Goal: Task Accomplishment & Management: Manage account settings

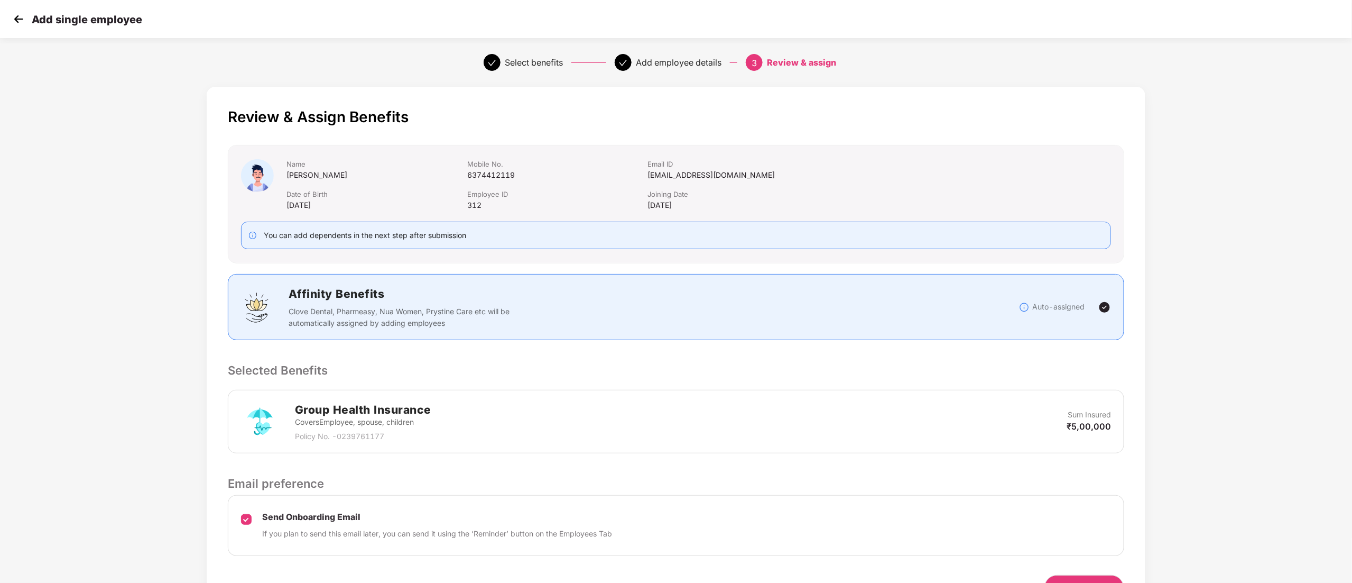
click at [17, 17] on img at bounding box center [19, 19] width 16 height 16
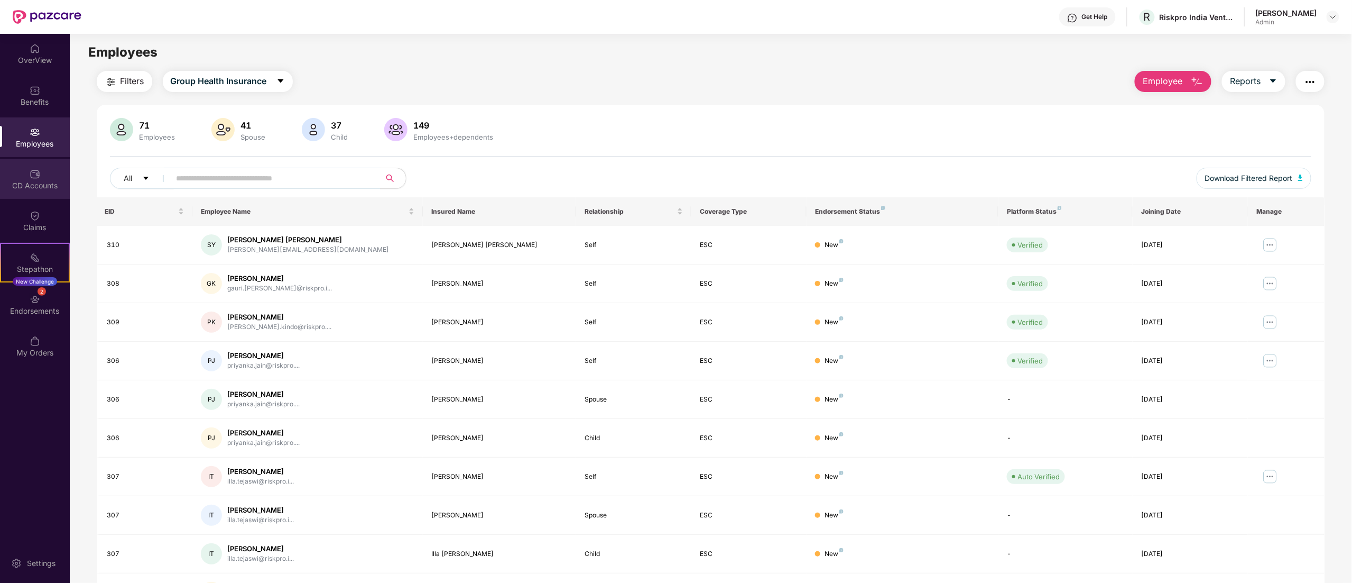
click at [39, 184] on div "CD Accounts" at bounding box center [35, 185] width 70 height 11
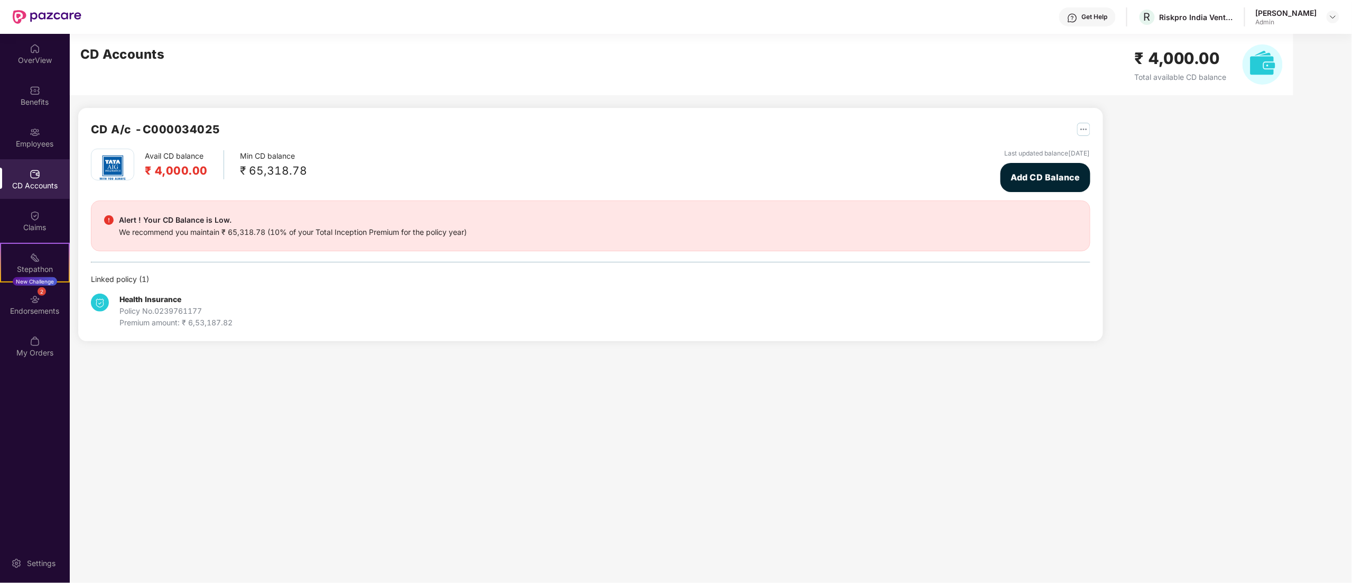
click at [180, 167] on h2 "₹ 4,000.00" at bounding box center [176, 170] width 63 height 17
click at [267, 158] on div "Min CD balance ₹ 65,318.78" at bounding box center [273, 164] width 67 height 29
click at [274, 228] on div "We recommend you maintain ₹ 65,318.78 (10% of your Total Inception Premium for …" at bounding box center [293, 232] width 348 height 12
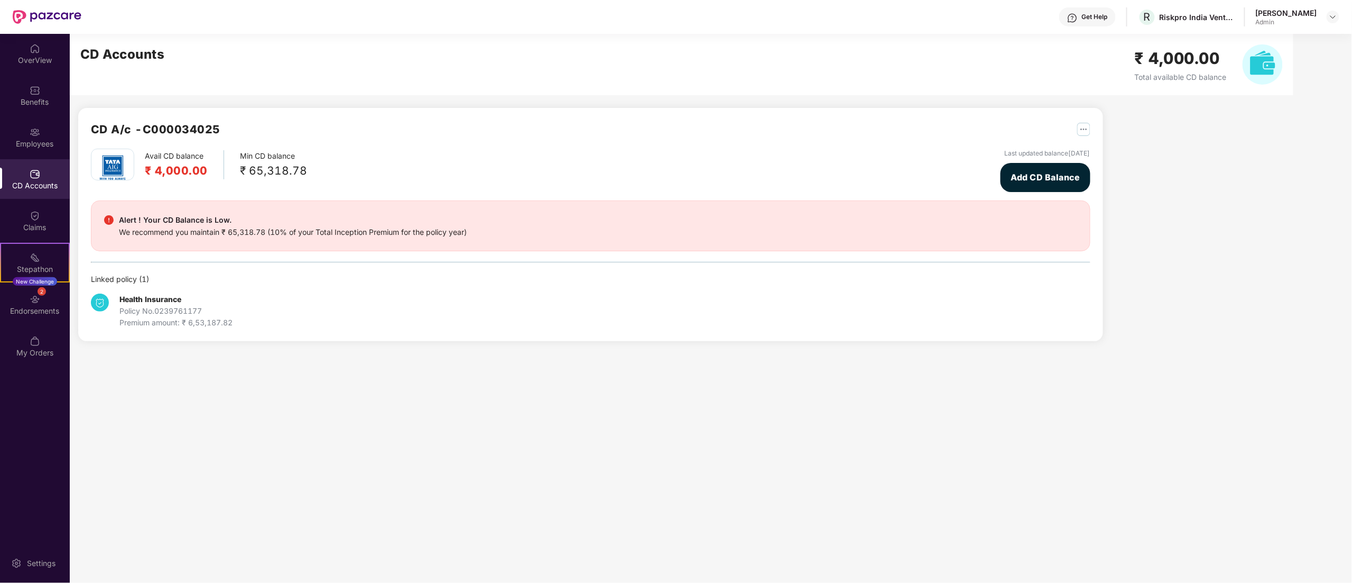
drag, startPoint x: 428, startPoint y: 219, endPoint x: 410, endPoint y: 224, distance: 18.1
click at [426, 221] on div "Alert ! Your CD Balance is Low." at bounding box center [293, 220] width 348 height 13
drag, startPoint x: 138, startPoint y: 236, endPoint x: 385, endPoint y: 240, distance: 246.4
click at [385, 240] on div "Alert ! Your CD Balance is Low. We recommend you maintain ₹ 65,318.78 (10% of y…" at bounding box center [591, 225] width 1000 height 51
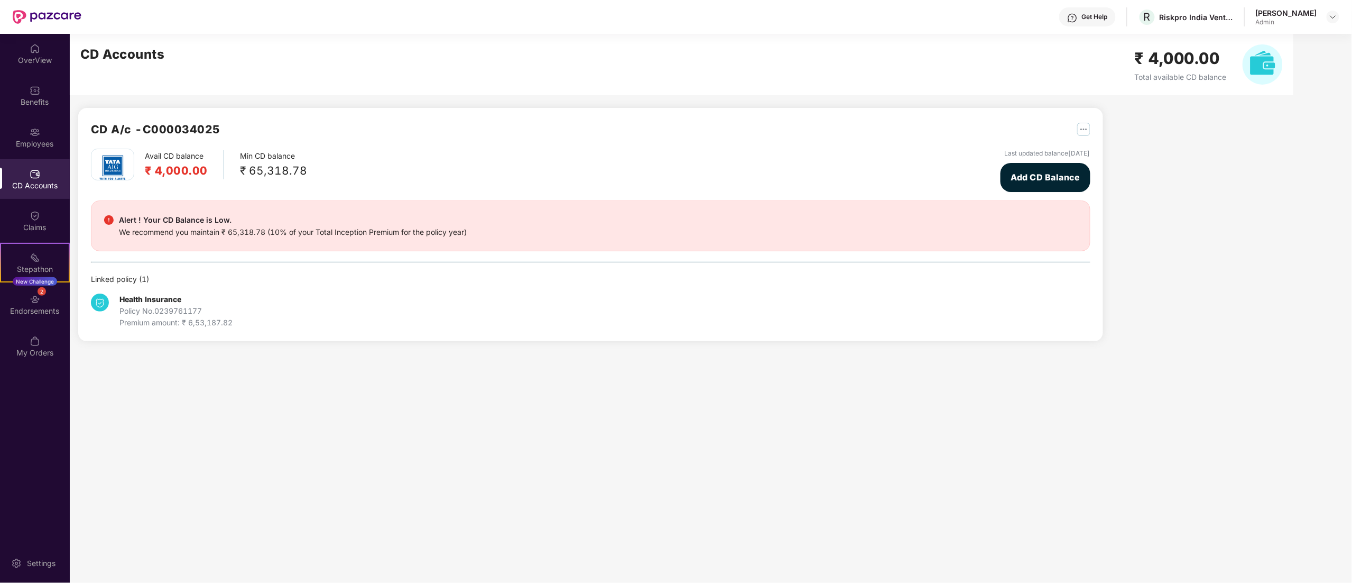
click at [409, 234] on div "We recommend you maintain ₹ 65,318.78 (10% of your Total Inception Premium for …" at bounding box center [293, 232] width 348 height 12
click at [489, 230] on div "Alert ! Your CD Balance is Low. We recommend you maintain ₹ 65,318.78 (10% of y…" at bounding box center [590, 226] width 973 height 24
drag, startPoint x: 119, startPoint y: 220, endPoint x: 356, endPoint y: 226, distance: 236.4
click at [356, 226] on div "Alert ! Your CD Balance is Low. We recommend you maintain ₹ 65,318.78 (10% of y…" at bounding box center [293, 226] width 348 height 24
click at [362, 228] on div "We recommend you maintain ₹ 65,318.78 (10% of your Total Inception Premium for …" at bounding box center [293, 232] width 348 height 12
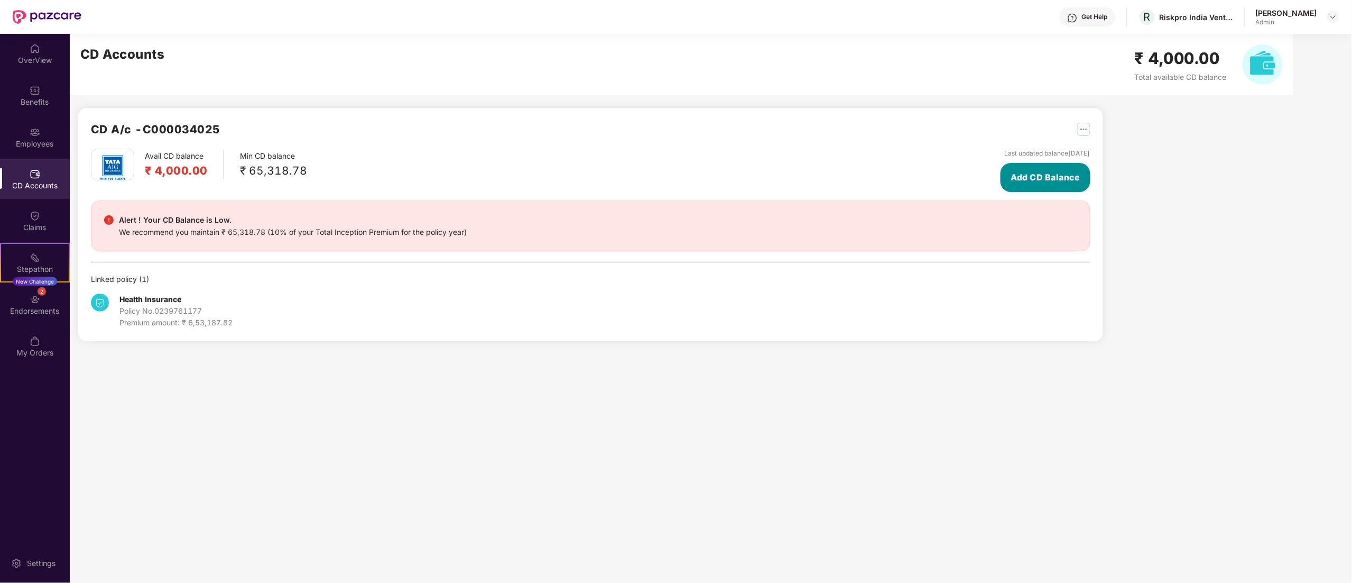
click at [1044, 173] on span "Add CD Balance" at bounding box center [1045, 177] width 69 height 13
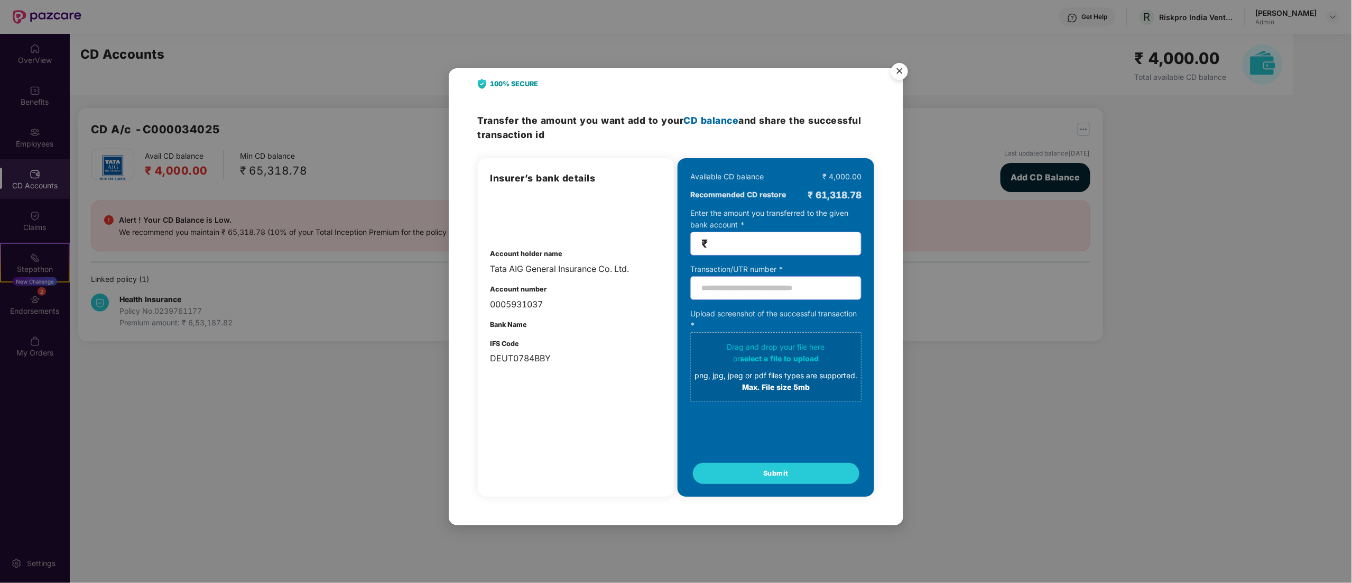
click at [731, 241] on input "number" at bounding box center [780, 243] width 141 height 12
click at [731, 115] on span "CD balance" at bounding box center [711, 120] width 55 height 11
click at [556, 262] on div "Tata AIG General Insurance Co. Ltd." at bounding box center [576, 268] width 171 height 13
drag, startPoint x: 550, startPoint y: 291, endPoint x: 552, endPoint y: 386, distance: 94.6
click at [552, 386] on div "Insurer’s bank details Account holder name Tata AIG General Insurance Co. Ltd. …" at bounding box center [576, 327] width 197 height 338
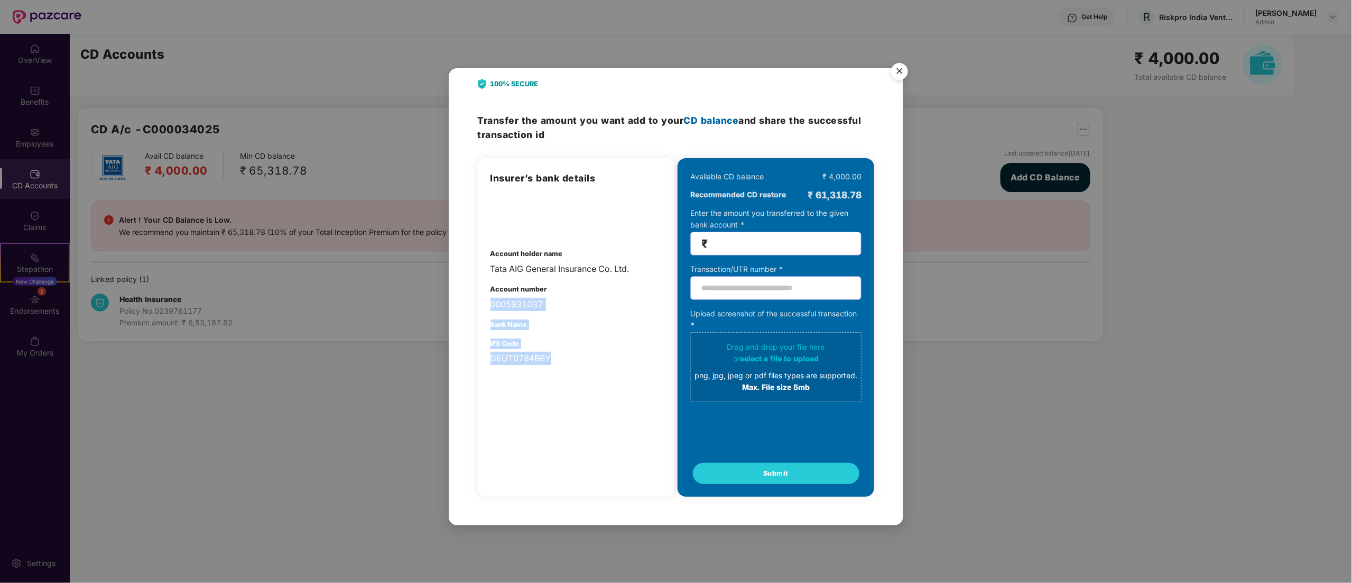
click at [554, 381] on div "Insurer’s bank details Account holder name Tata AIG General Insurance Co. Ltd. …" at bounding box center [576, 327] width 197 height 338
click at [753, 248] on input "number" at bounding box center [780, 243] width 141 height 12
drag, startPoint x: 745, startPoint y: 180, endPoint x: 858, endPoint y: 175, distance: 113.2
click at [858, 175] on div "Available CD balance ₹ 4,000.00" at bounding box center [775, 177] width 171 height 12
drag, startPoint x: 762, startPoint y: 193, endPoint x: 854, endPoint y: 195, distance: 92.5
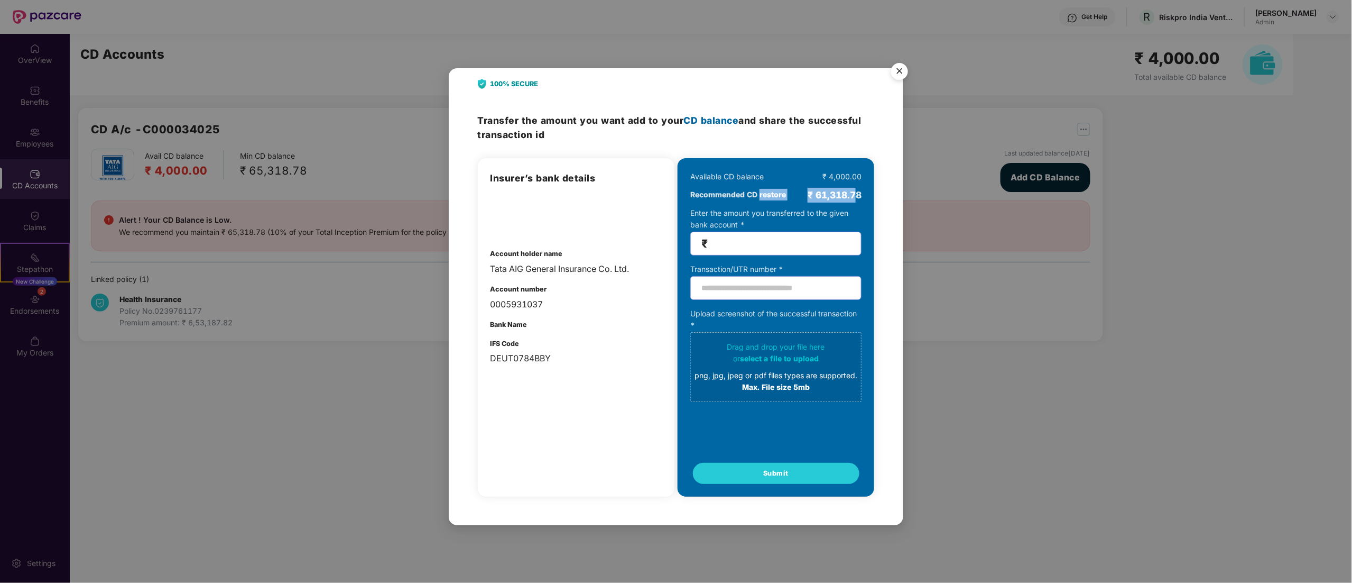
click at [854, 195] on div "Recommended CD restore ₹ 61,318.78" at bounding box center [775, 195] width 171 height 15
click at [768, 220] on div "Enter the amount you transferred to the given bank account * ₹" at bounding box center [775, 231] width 171 height 48
click at [788, 249] on span "₹" at bounding box center [775, 244] width 171 height 24
drag, startPoint x: 711, startPoint y: 180, endPoint x: 854, endPoint y: 183, distance: 143.3
click at [854, 183] on div "Available CD balance ₹ 4,000.00 Recommended CD restore ₹ 61,318.78" at bounding box center [775, 187] width 171 height 32
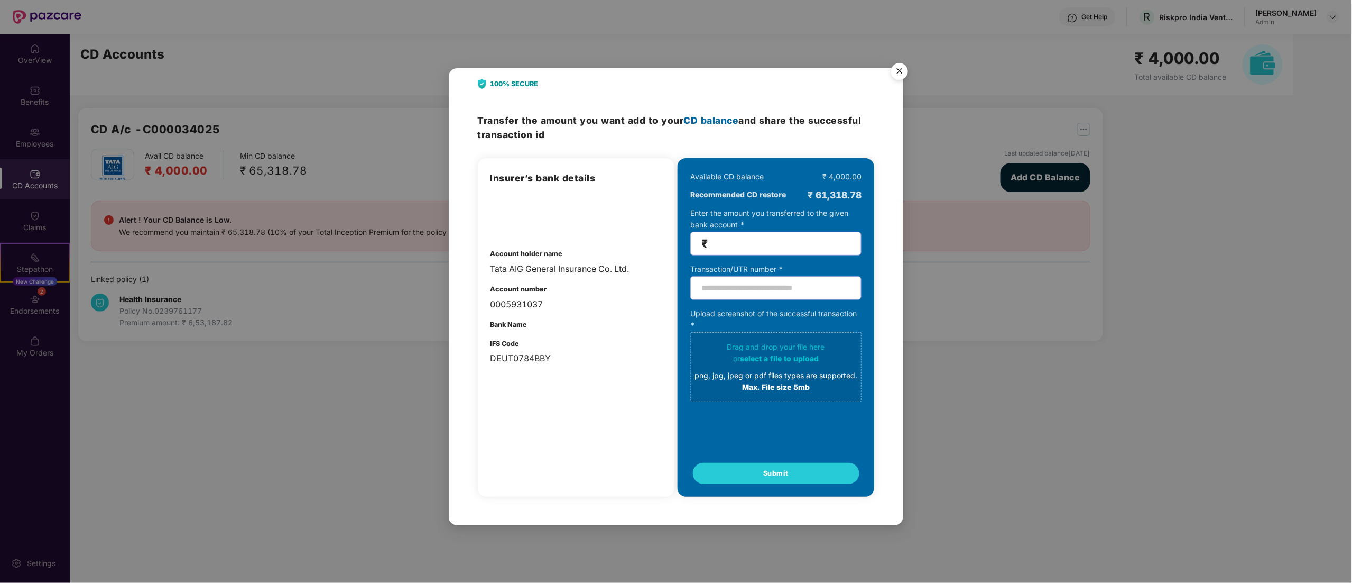
click at [836, 211] on div "Enter the amount you transferred to the given bank account * ₹" at bounding box center [775, 231] width 171 height 48
click at [901, 67] on img "Close" at bounding box center [900, 73] width 30 height 30
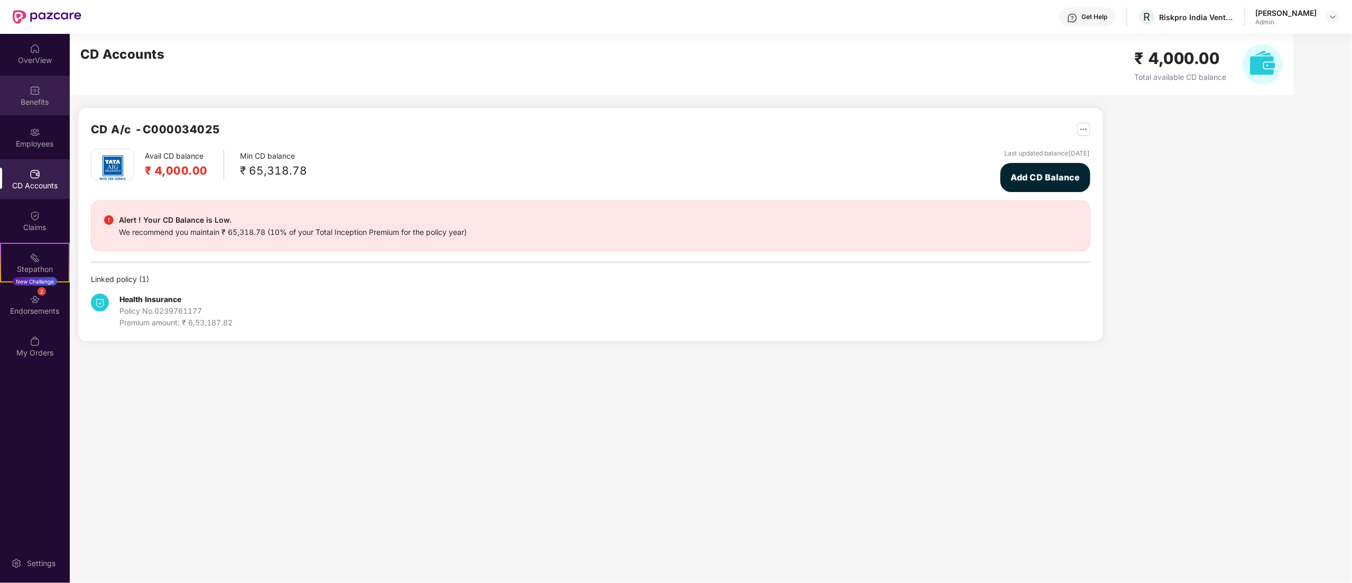
click at [43, 77] on div "Benefits" at bounding box center [35, 96] width 70 height 40
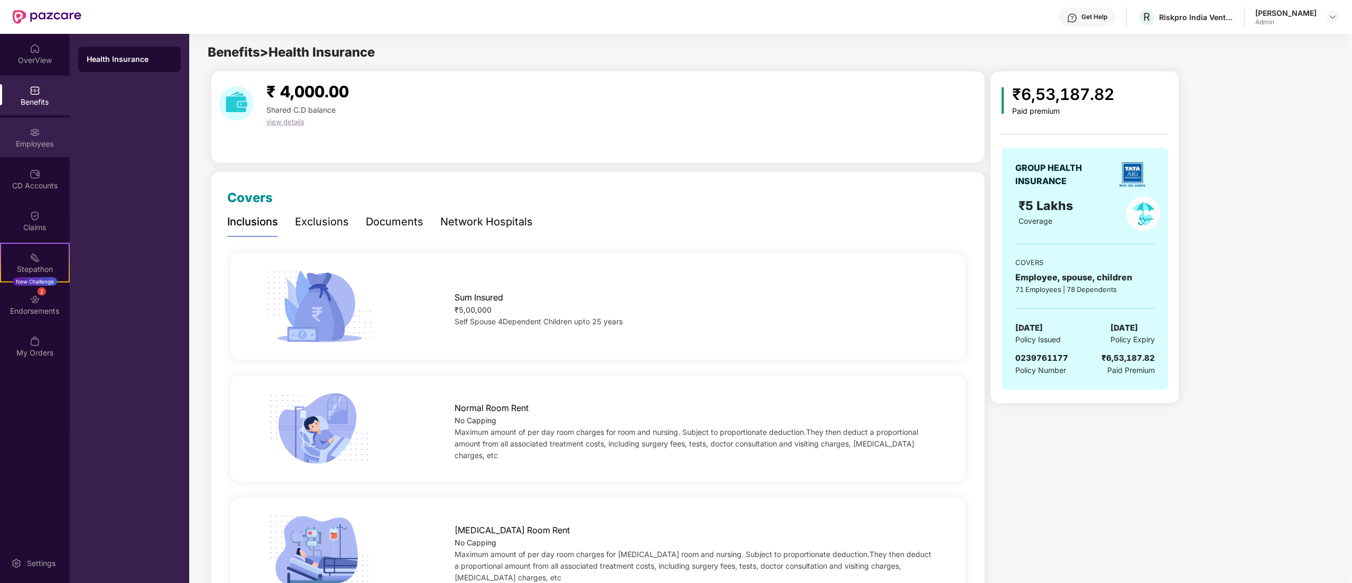
click at [31, 138] on div "Employees" at bounding box center [35, 143] width 70 height 11
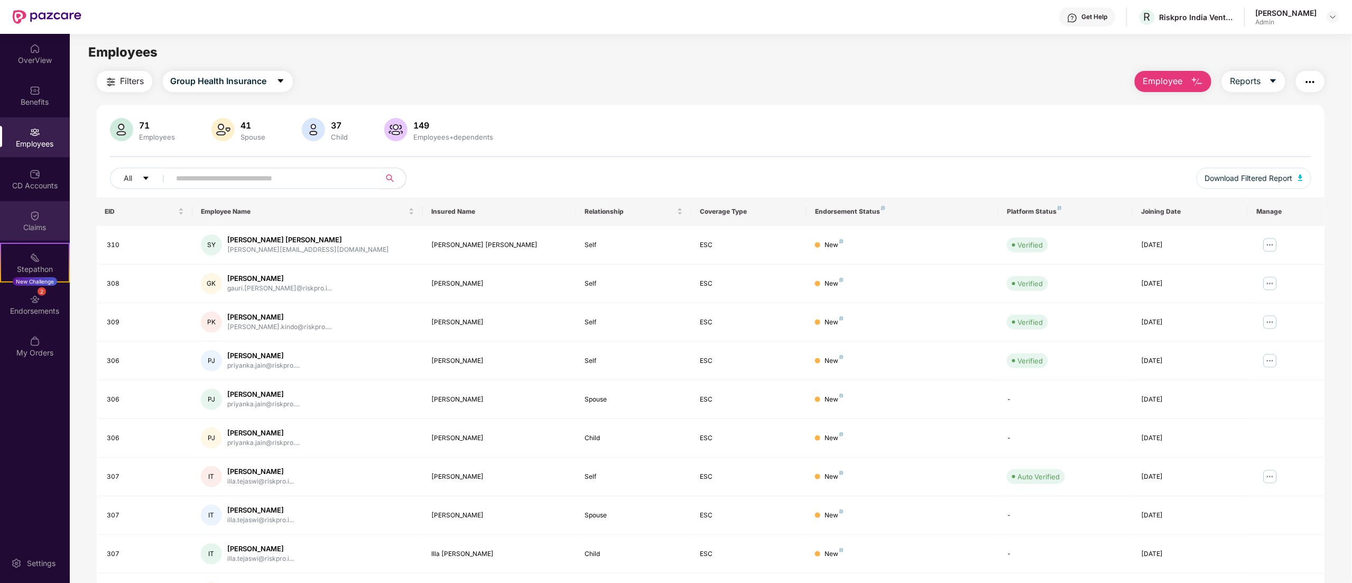
click at [24, 222] on div "Claims" at bounding box center [35, 227] width 70 height 11
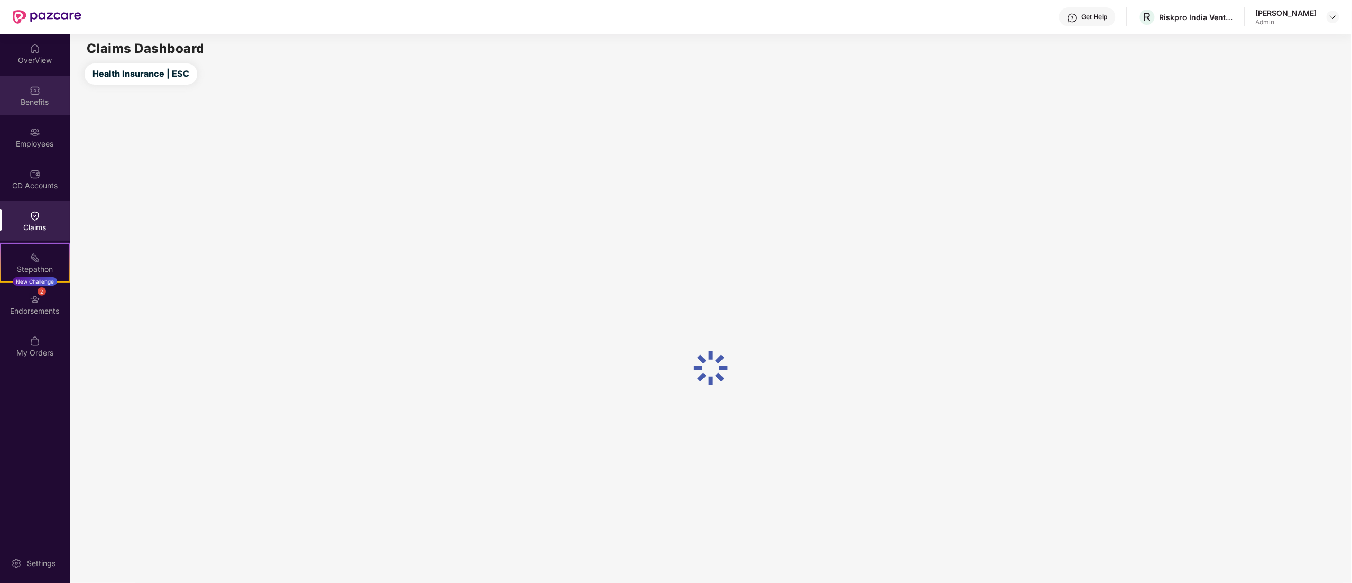
click at [15, 88] on div "Benefits" at bounding box center [35, 96] width 70 height 40
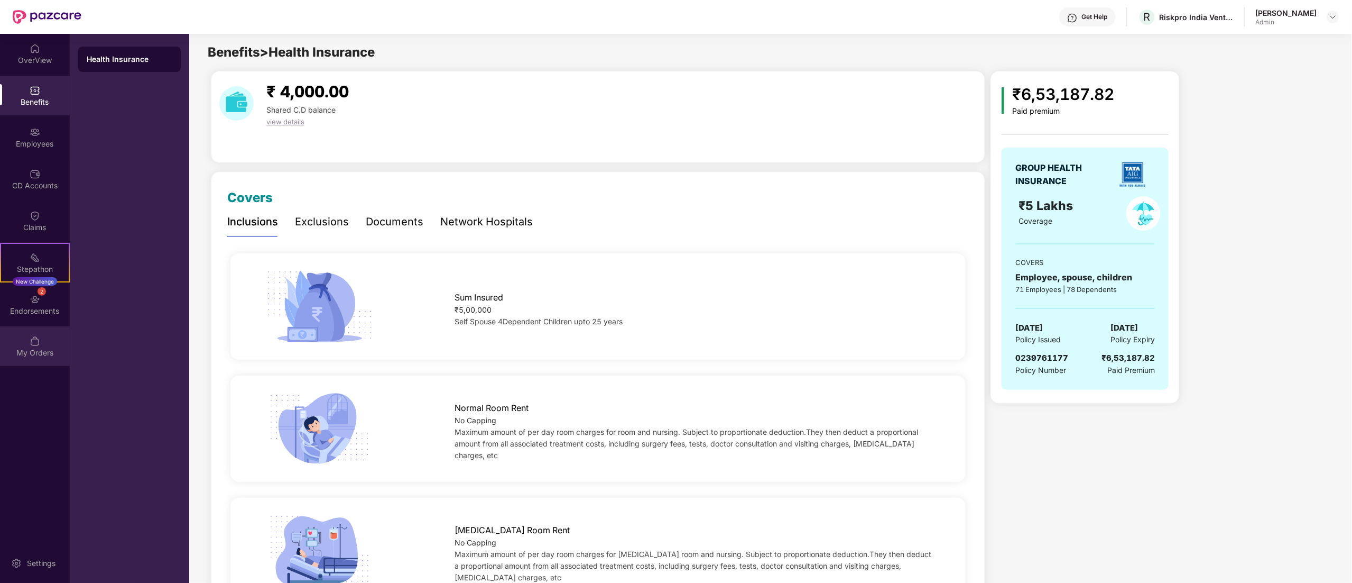
click at [29, 347] on div "My Orders" at bounding box center [35, 352] width 70 height 11
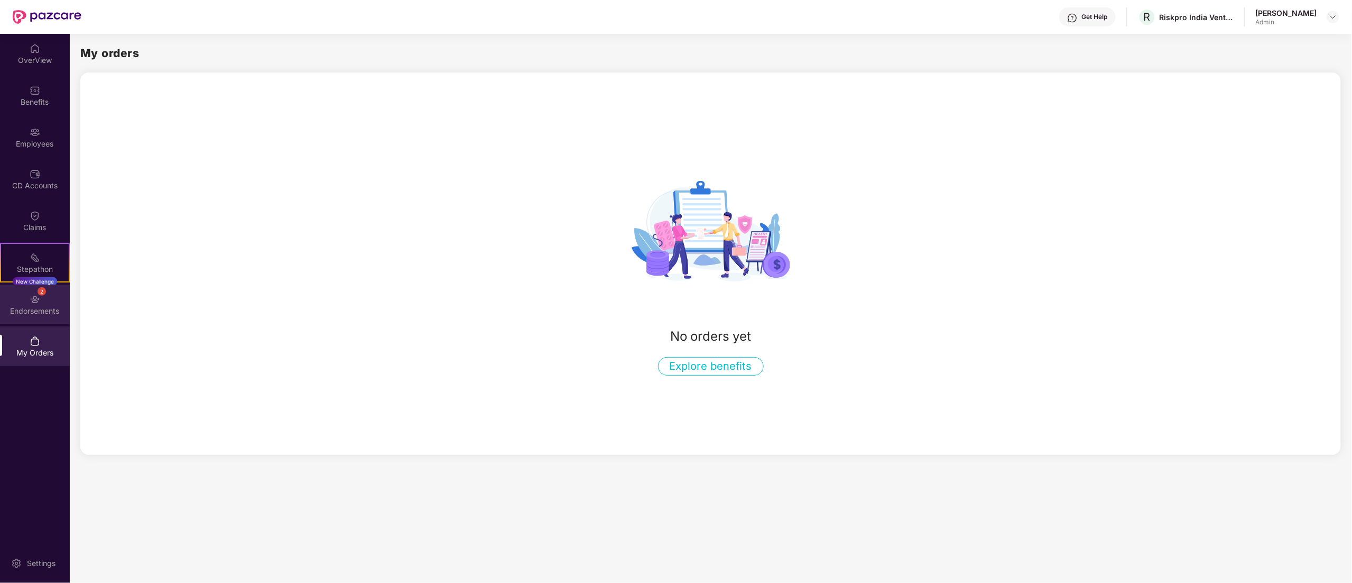
click at [17, 288] on div "2 Endorsements" at bounding box center [35, 304] width 70 height 40
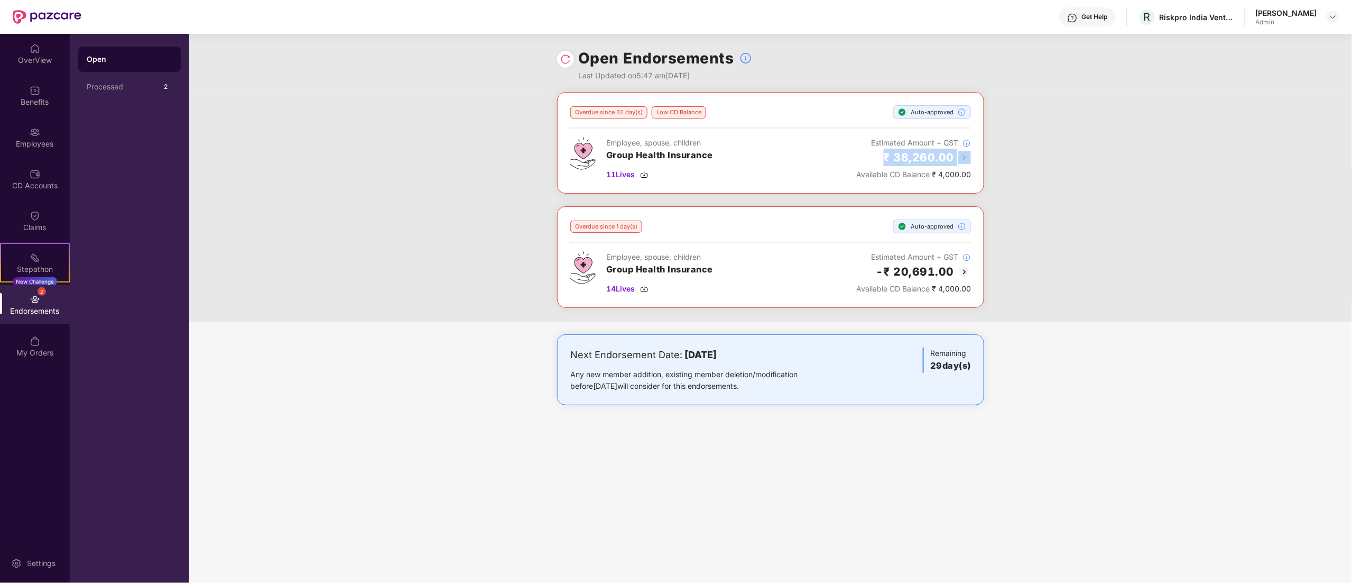
drag, startPoint x: 863, startPoint y: 156, endPoint x: 1002, endPoint y: 162, distance: 139.1
click at [1002, 162] on div "Overdue since 32 day(s) Low CD Balance Auto-approved Employee, spouse, children…" at bounding box center [770, 206] width 1163 height 229
click at [1005, 166] on div "Overdue since 32 day(s) Low CD Balance Auto-approved Employee, spouse, children…" at bounding box center [770, 206] width 1163 height 229
click at [1009, 161] on div "Overdue since 32 day(s) Low CD Balance Auto-approved Employee, spouse, children…" at bounding box center [770, 206] width 1163 height 229
click at [965, 142] on img at bounding box center [967, 143] width 8 height 8
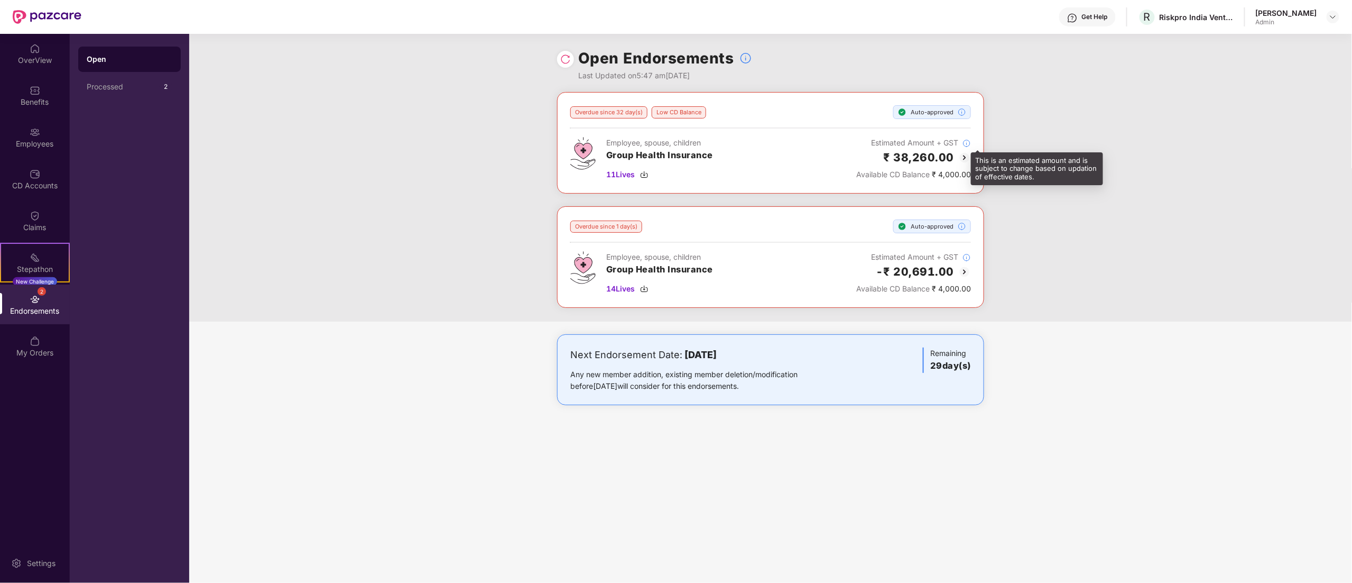
click at [963, 147] on img at bounding box center [967, 143] width 8 height 8
click at [963, 162] on img at bounding box center [964, 157] width 13 height 13
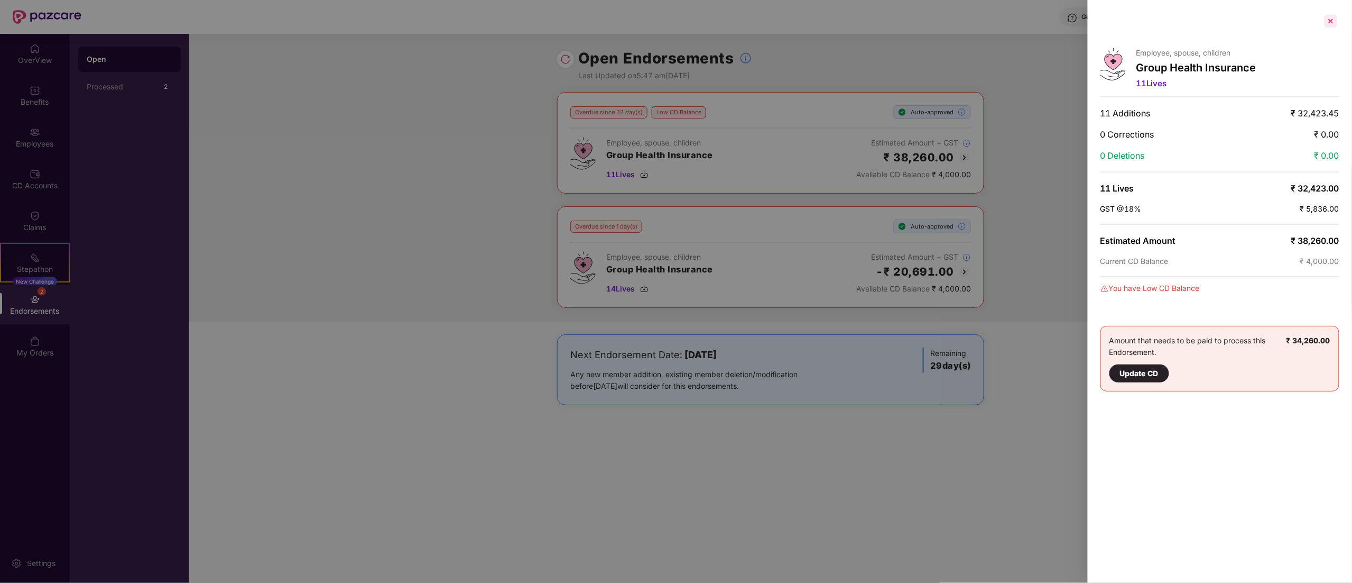
click at [1328, 19] on div at bounding box center [1331, 21] width 17 height 17
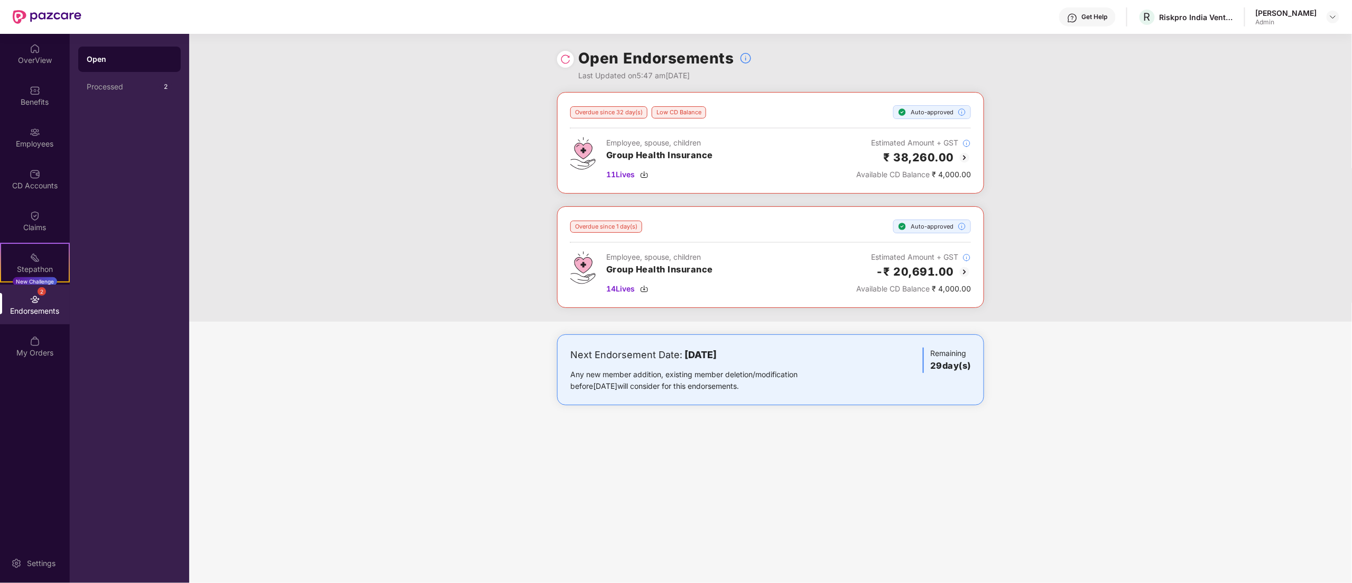
click at [1161, 152] on div "Overdue since 32 day(s) Low CD Balance Auto-approved Employee, spouse, children…" at bounding box center [770, 206] width 1163 height 229
drag, startPoint x: 654, startPoint y: 266, endPoint x: 1043, endPoint y: 299, distance: 390.5
click at [986, 295] on div "Overdue since 32 day(s) Low CD Balance Auto-approved Employee, spouse, children…" at bounding box center [770, 206] width 1163 height 229
click at [1065, 303] on div "Overdue since 32 day(s) Low CD Balance Auto-approved Employee, spouse, children…" at bounding box center [770, 206] width 1163 height 229
